Goal: Information Seeking & Learning: Learn about a topic

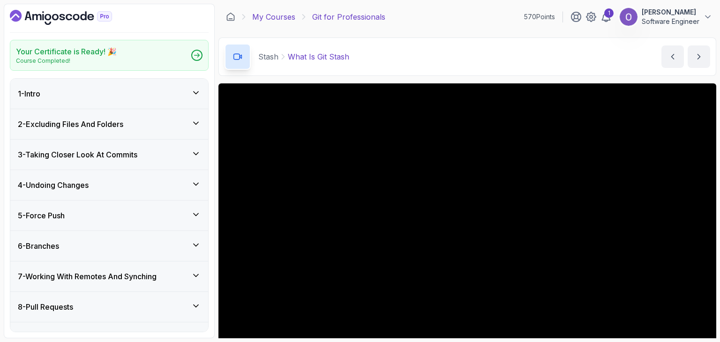
click at [282, 19] on link "My Courses" at bounding box center [273, 16] width 43 height 11
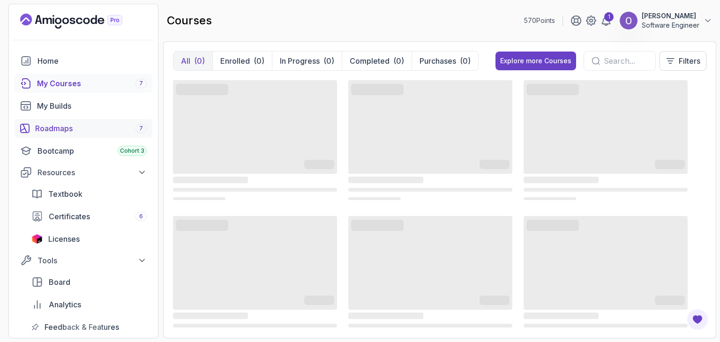
click at [114, 134] on link "Roadmaps 7" at bounding box center [84, 128] width 138 height 19
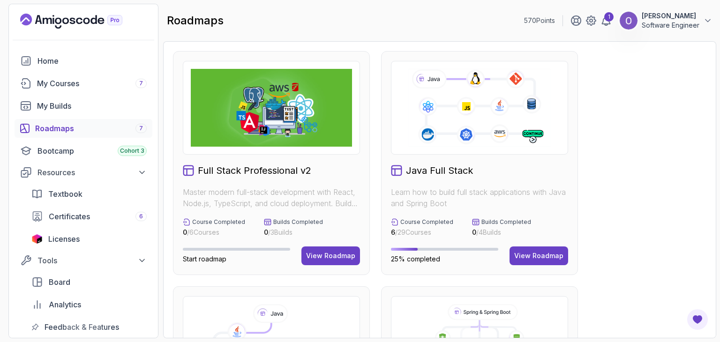
click at [456, 117] on icon at bounding box center [479, 107] width 145 height 81
click at [534, 254] on div "View Roadmap" at bounding box center [538, 255] width 49 height 9
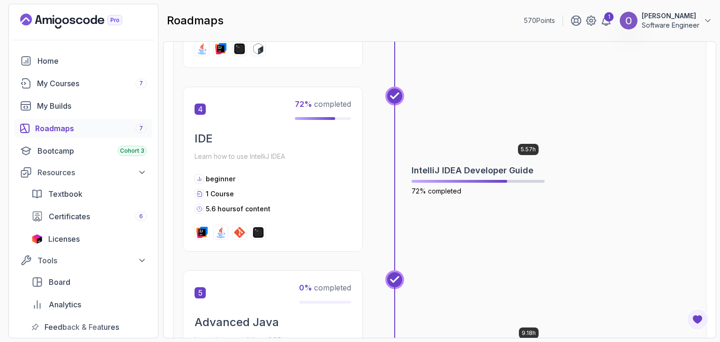
scroll to position [782, 0]
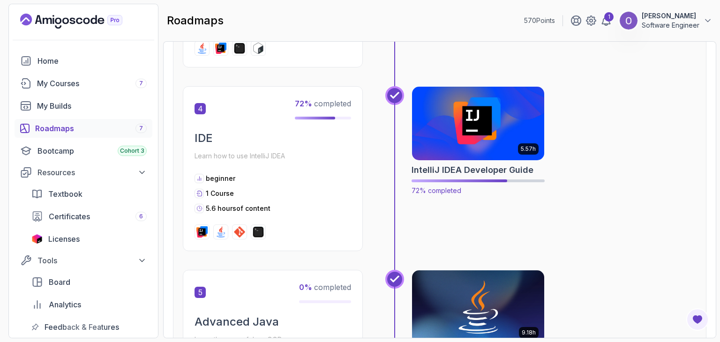
click at [512, 130] on img at bounding box center [478, 124] width 139 height 78
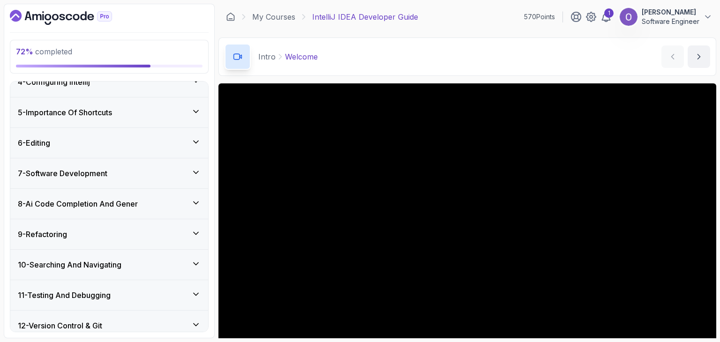
scroll to position [226, 0]
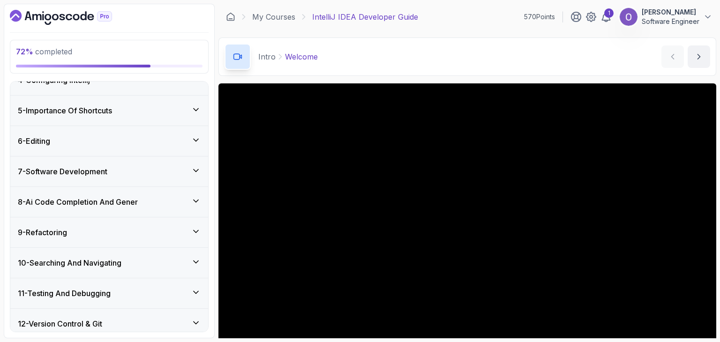
click at [136, 227] on div "9 - Refactoring" at bounding box center [109, 232] width 183 height 11
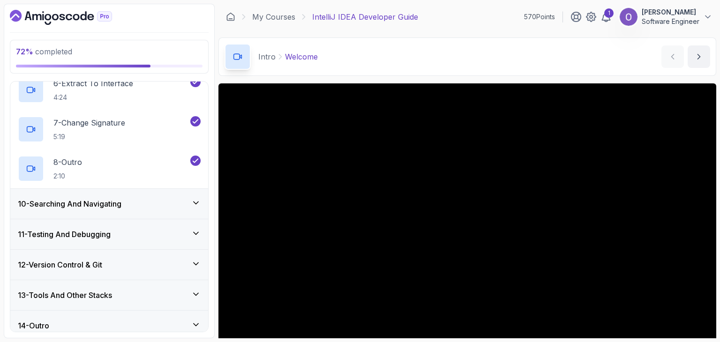
click at [144, 207] on div "10 - Searching And Navigating" at bounding box center [109, 203] width 183 height 11
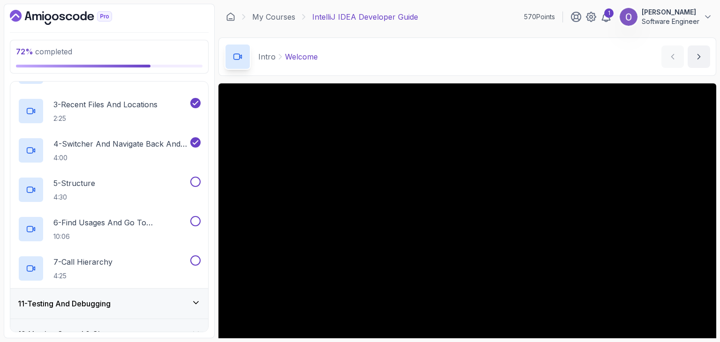
scroll to position [378, 0]
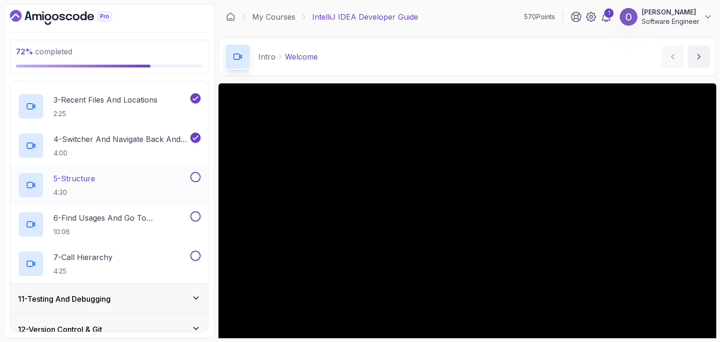
click at [144, 187] on div "5 - Structure 4:30" at bounding box center [103, 185] width 171 height 26
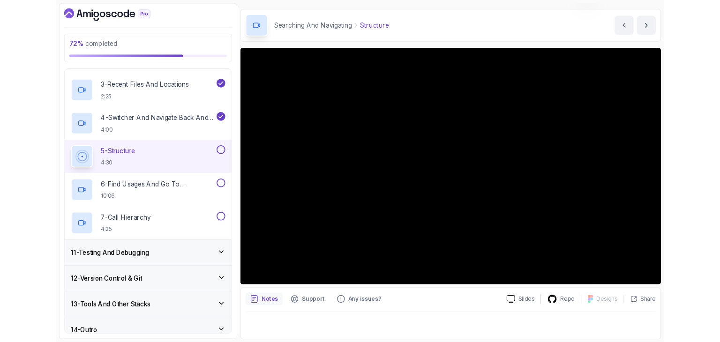
scroll to position [52, 0]
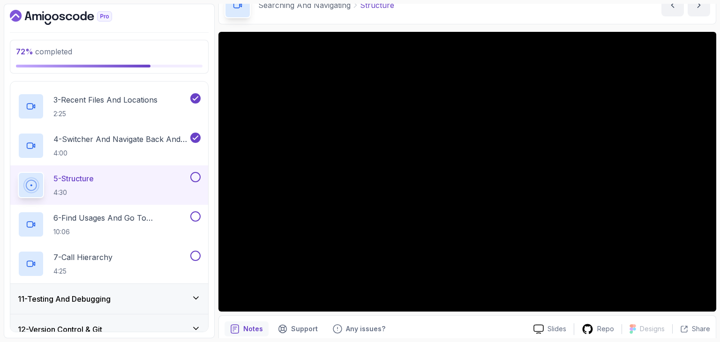
click at [194, 175] on button at bounding box center [195, 177] width 10 height 10
click at [163, 227] on p "10:06" at bounding box center [120, 231] width 135 height 9
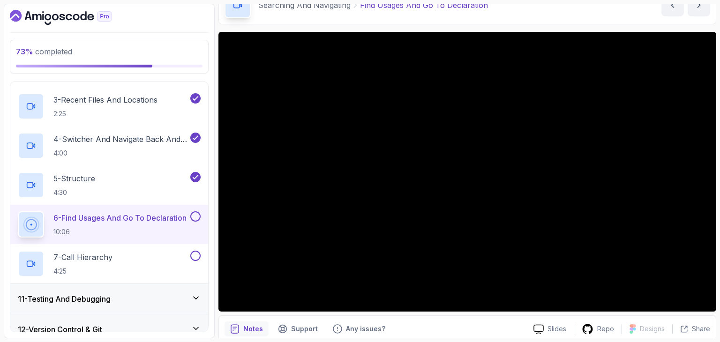
click at [191, 216] on button at bounding box center [195, 216] width 10 height 10
click at [169, 261] on div "7 - Call Hierarchy 4:25" at bounding box center [103, 264] width 171 height 26
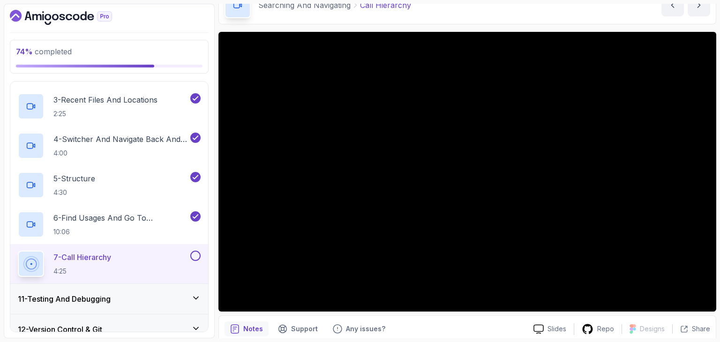
click at [195, 257] on button at bounding box center [195, 256] width 10 height 10
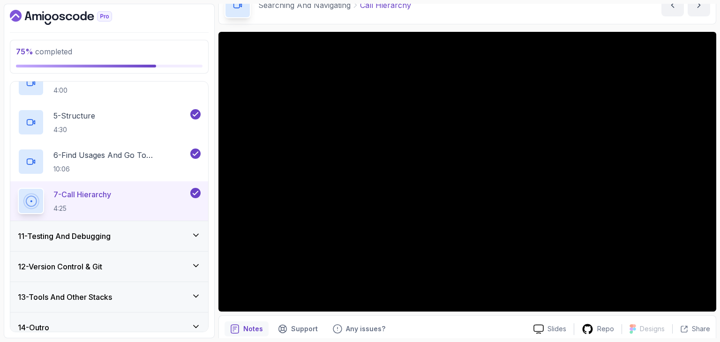
scroll to position [450, 0]
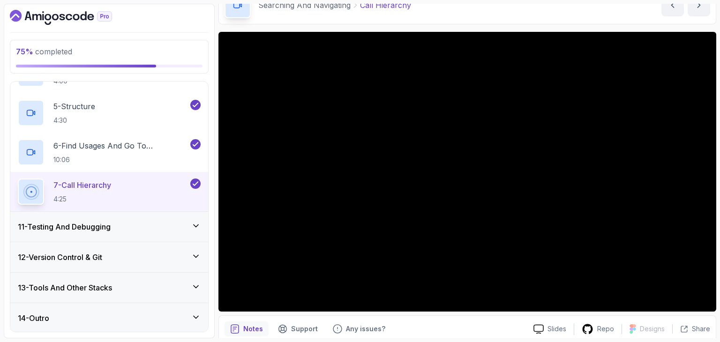
click at [184, 238] on div "11 - Testing And Debugging" at bounding box center [109, 227] width 198 height 30
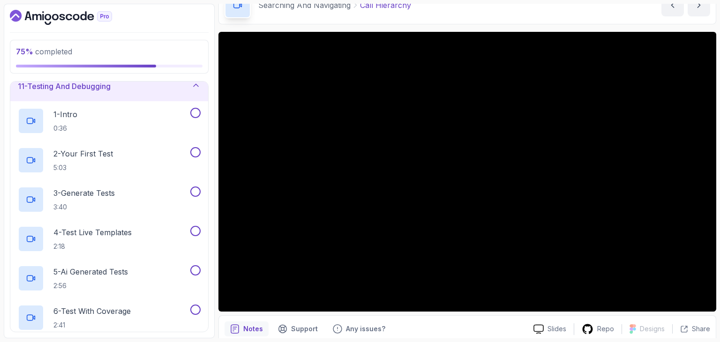
scroll to position [315, 0]
click at [154, 113] on div "1 - Intro 0:36" at bounding box center [103, 121] width 171 height 26
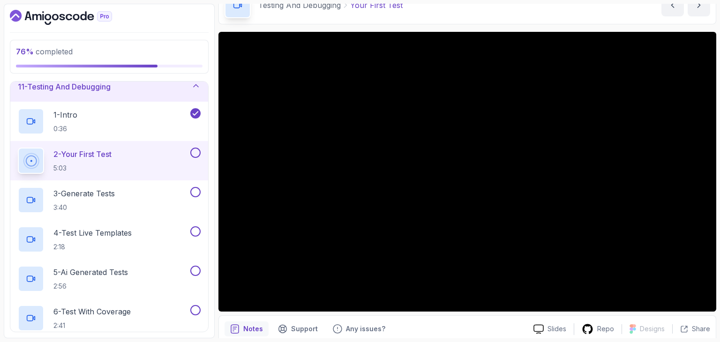
click at [193, 154] on button at bounding box center [195, 153] width 10 height 10
click at [196, 192] on button at bounding box center [195, 192] width 10 height 10
click at [199, 233] on button at bounding box center [195, 231] width 10 height 10
click at [196, 269] on button at bounding box center [195, 271] width 10 height 10
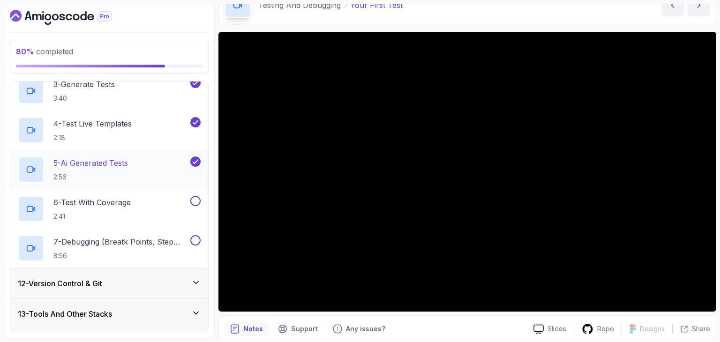
scroll to position [431, 0]
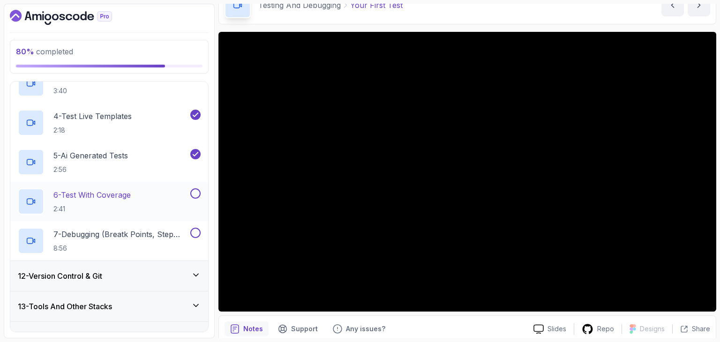
click at [198, 190] on button at bounding box center [195, 193] width 10 height 10
click at [197, 234] on button at bounding box center [195, 233] width 10 height 10
click at [165, 274] on div "12 - Version Control & Git" at bounding box center [109, 275] width 183 height 11
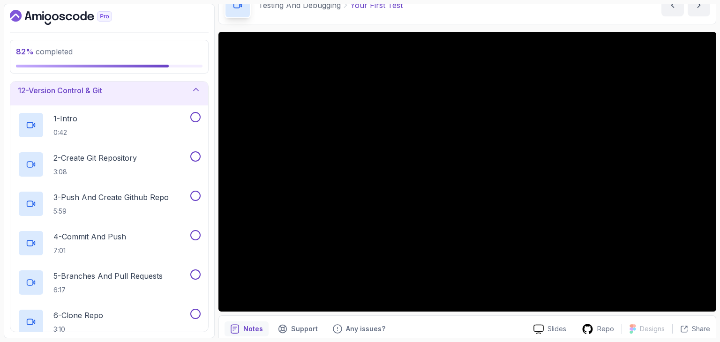
scroll to position [345, 0]
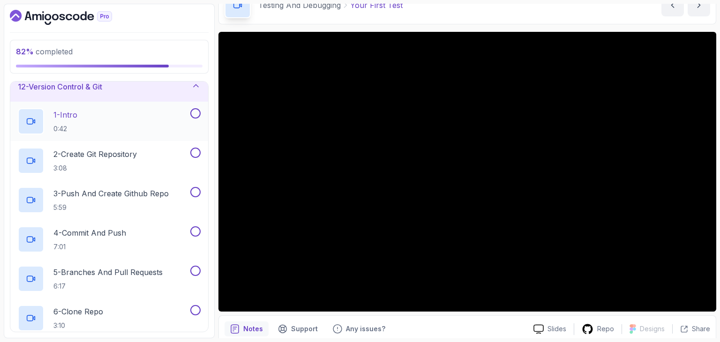
click at [147, 127] on div "1 - Intro 0:42" at bounding box center [103, 121] width 171 height 26
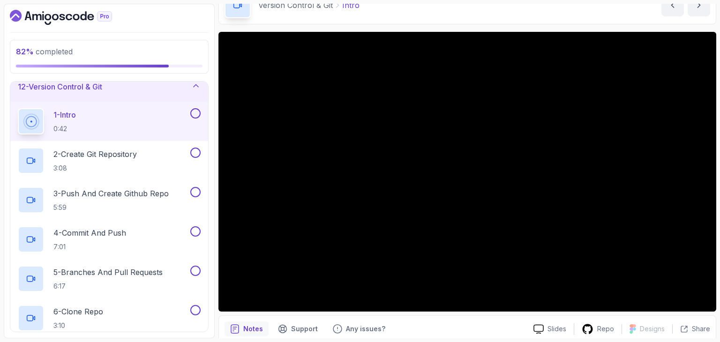
click at [197, 112] on button at bounding box center [195, 113] width 10 height 10
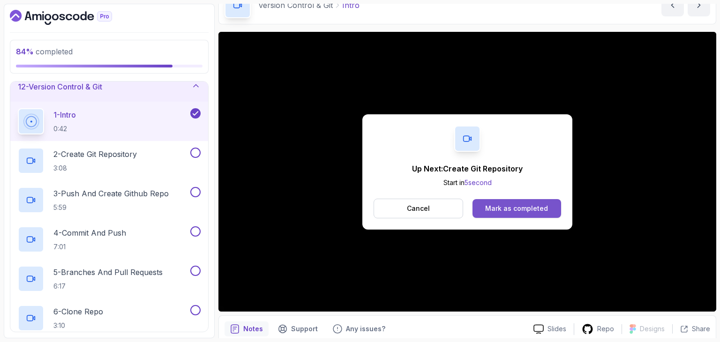
click at [495, 201] on button "Mark as completed" at bounding box center [516, 208] width 89 height 19
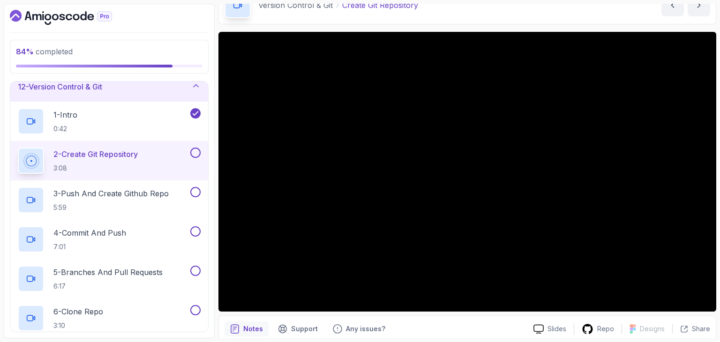
click at [194, 152] on button at bounding box center [195, 153] width 10 height 10
click at [182, 193] on div "3 - Push And Create Github Repo 5:59" at bounding box center [103, 200] width 171 height 26
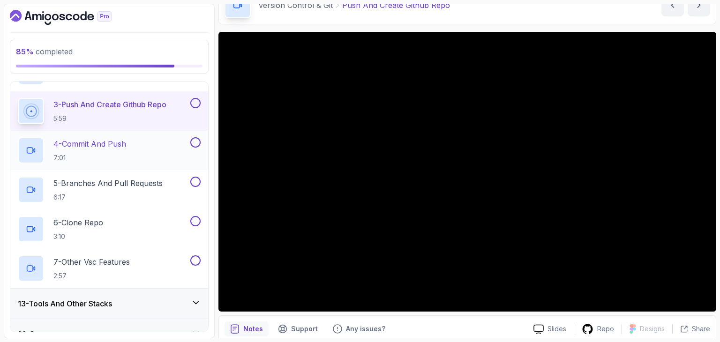
scroll to position [435, 0]
click at [195, 98] on button at bounding box center [195, 102] width 10 height 10
click at [193, 140] on button at bounding box center [195, 141] width 10 height 10
click at [193, 180] on button at bounding box center [195, 181] width 10 height 10
click at [194, 220] on button at bounding box center [195, 220] width 10 height 10
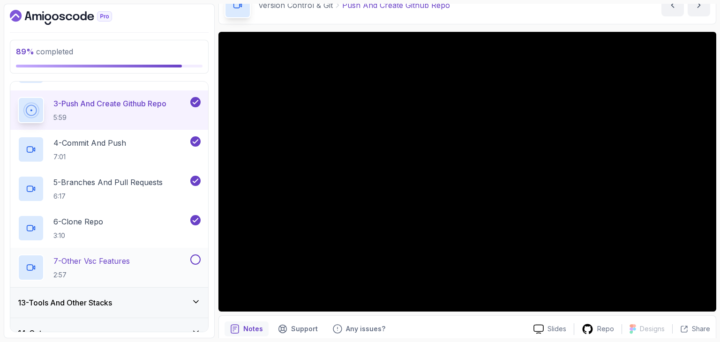
click at [165, 258] on div "7 - Other Vsc Features 2:57" at bounding box center [103, 268] width 171 height 26
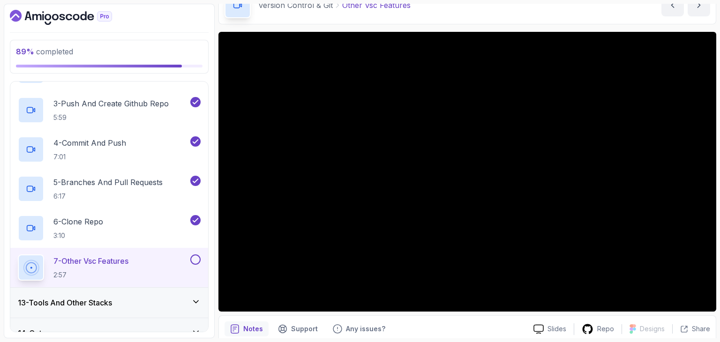
click at [194, 257] on button at bounding box center [195, 260] width 10 height 10
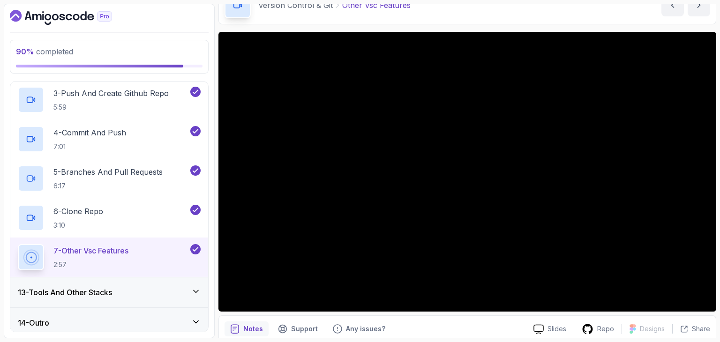
scroll to position [450, 0]
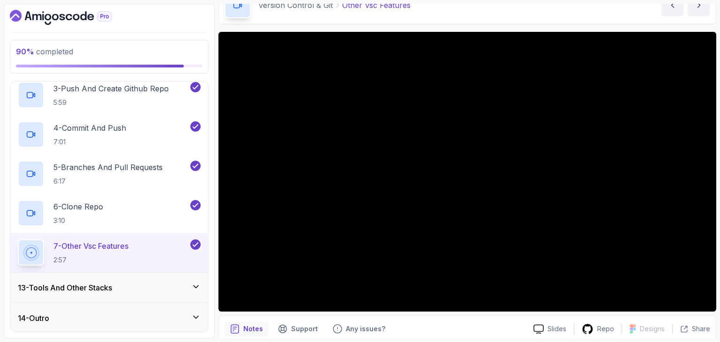
click at [169, 284] on div "13 - Tools And Other Stacks" at bounding box center [109, 287] width 183 height 11
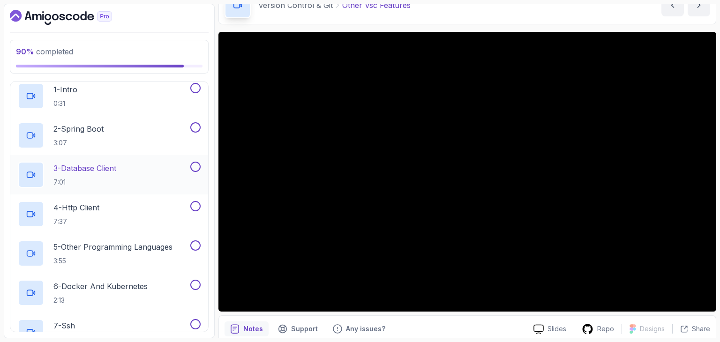
scroll to position [400, 0]
click at [152, 100] on div "1 - Intro 0:31" at bounding box center [103, 96] width 171 height 26
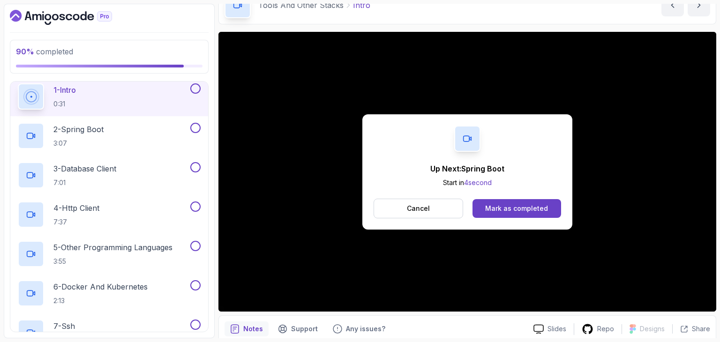
click at [195, 90] on button at bounding box center [195, 88] width 10 height 10
click at [155, 130] on div "2 - Spring Boot 3:07" at bounding box center [103, 136] width 171 height 26
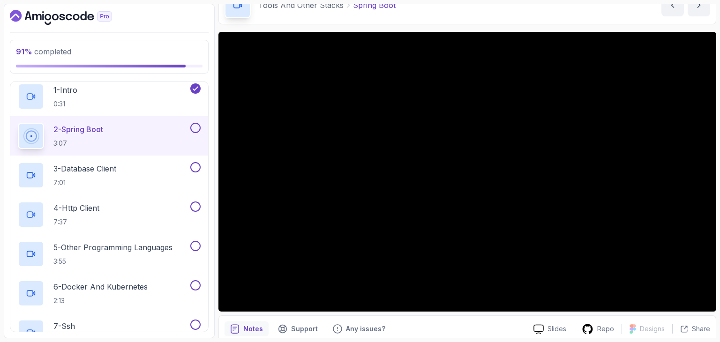
click at [197, 126] on button at bounding box center [195, 128] width 10 height 10
click at [161, 173] on div "3 - Database Client 7:01" at bounding box center [103, 175] width 171 height 26
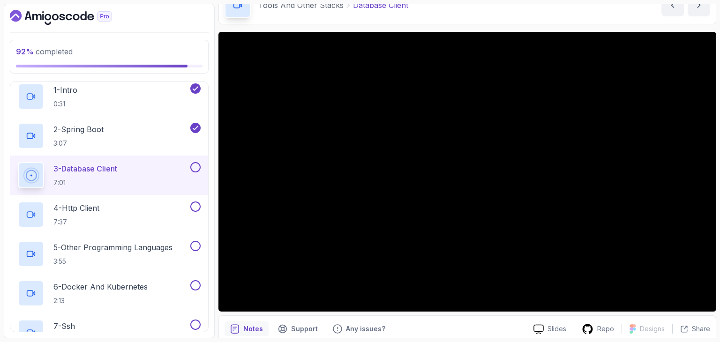
click at [193, 168] on button at bounding box center [195, 167] width 10 height 10
click at [156, 212] on div "4 - Http Client 7:37" at bounding box center [103, 215] width 171 height 26
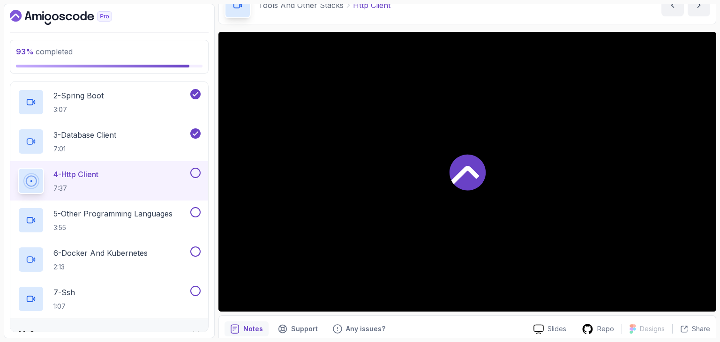
scroll to position [450, 0]
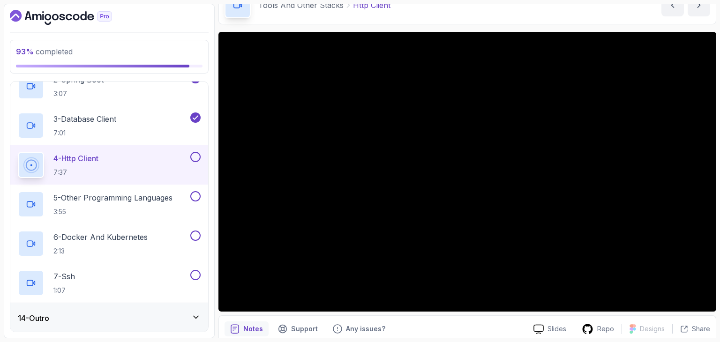
click at [18, 152] on button "4 - Http Client 7:37" at bounding box center [109, 165] width 183 height 26
